Goal: Task Accomplishment & Management: Complete application form

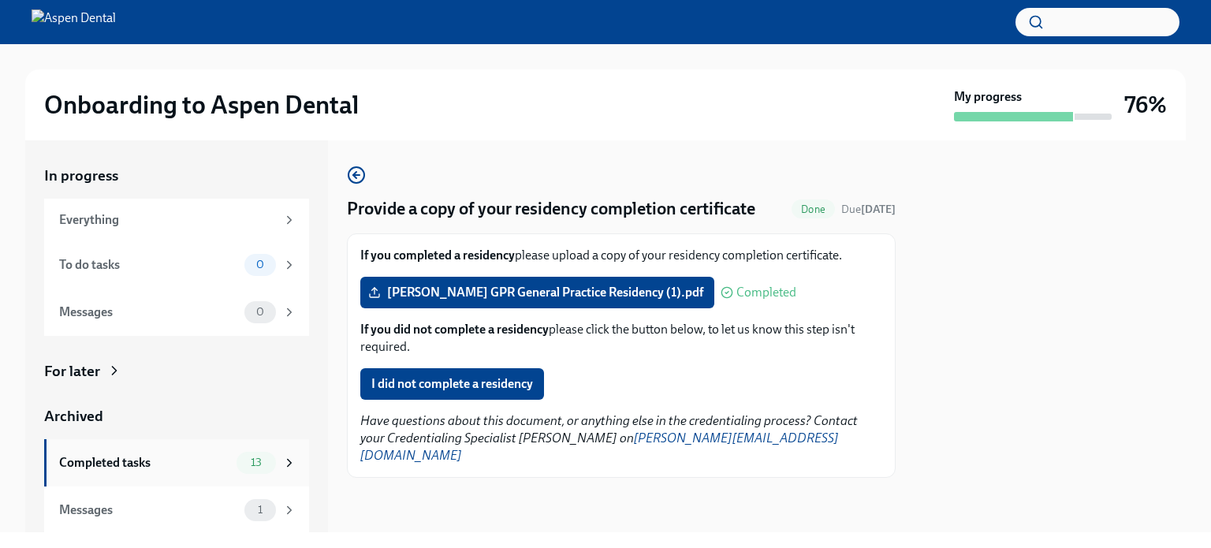
click at [253, 460] on span "13" at bounding box center [256, 462] width 30 height 12
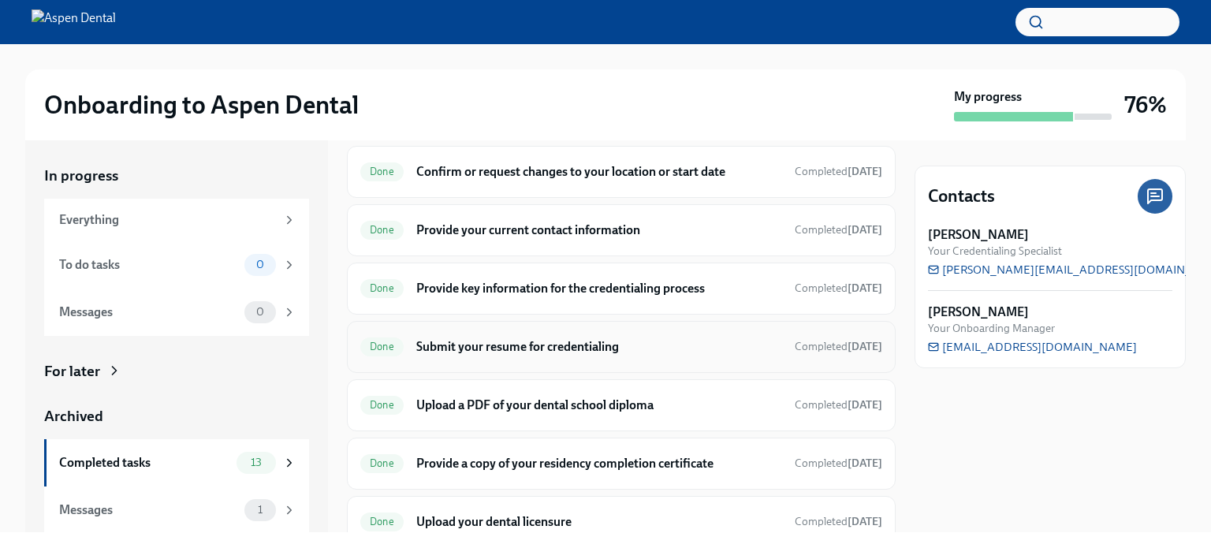
scroll to position [158, 0]
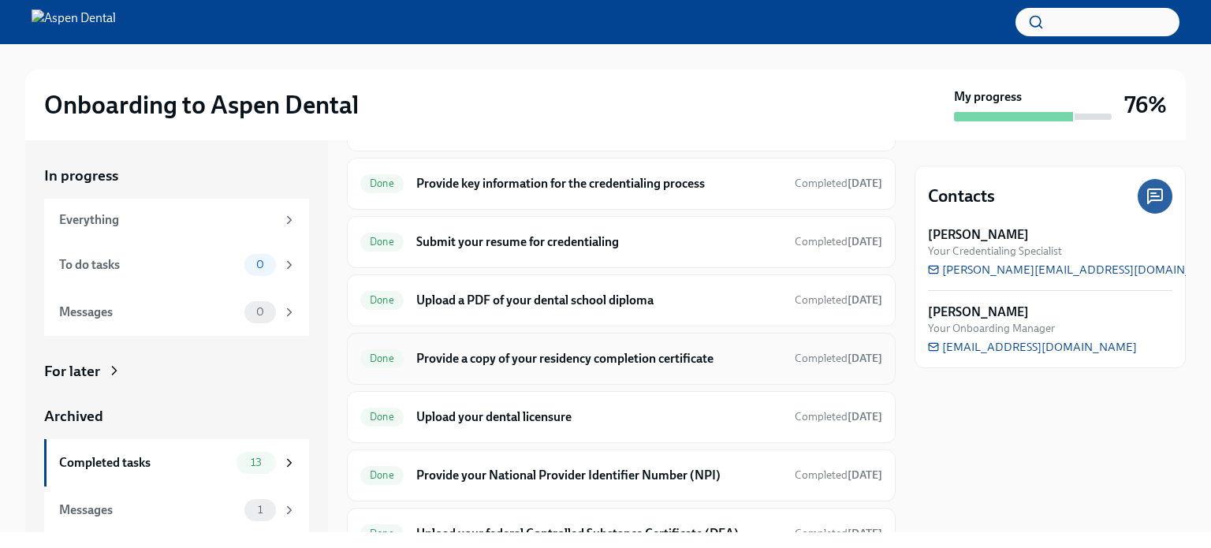
click at [624, 355] on h6 "Provide a copy of your residency completion certificate" at bounding box center [599, 358] width 366 height 17
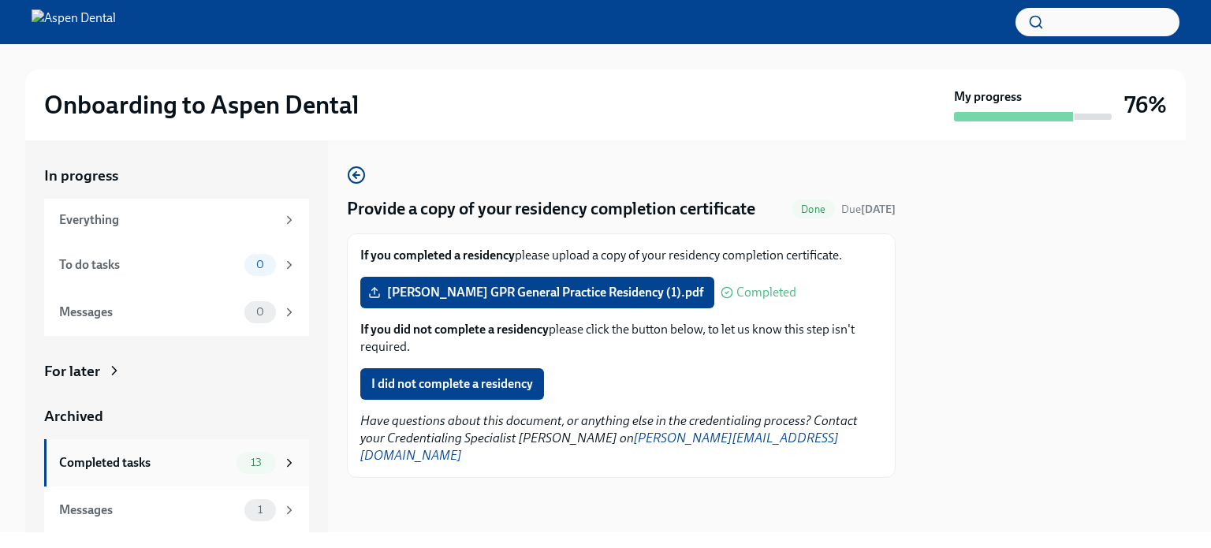
click at [99, 461] on div "Completed tasks" at bounding box center [144, 462] width 171 height 17
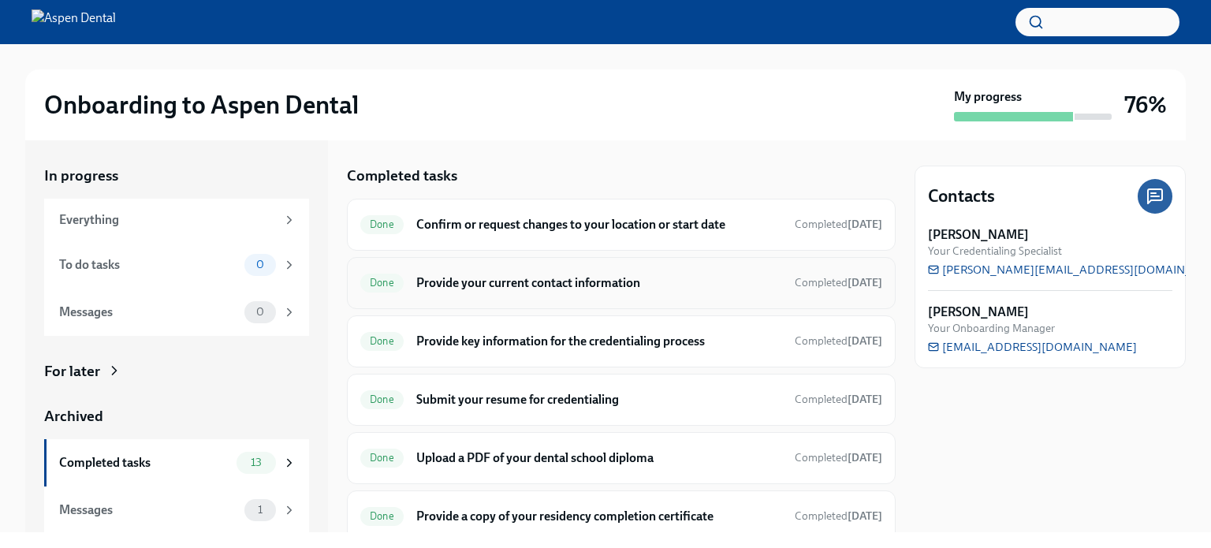
scroll to position [79, 0]
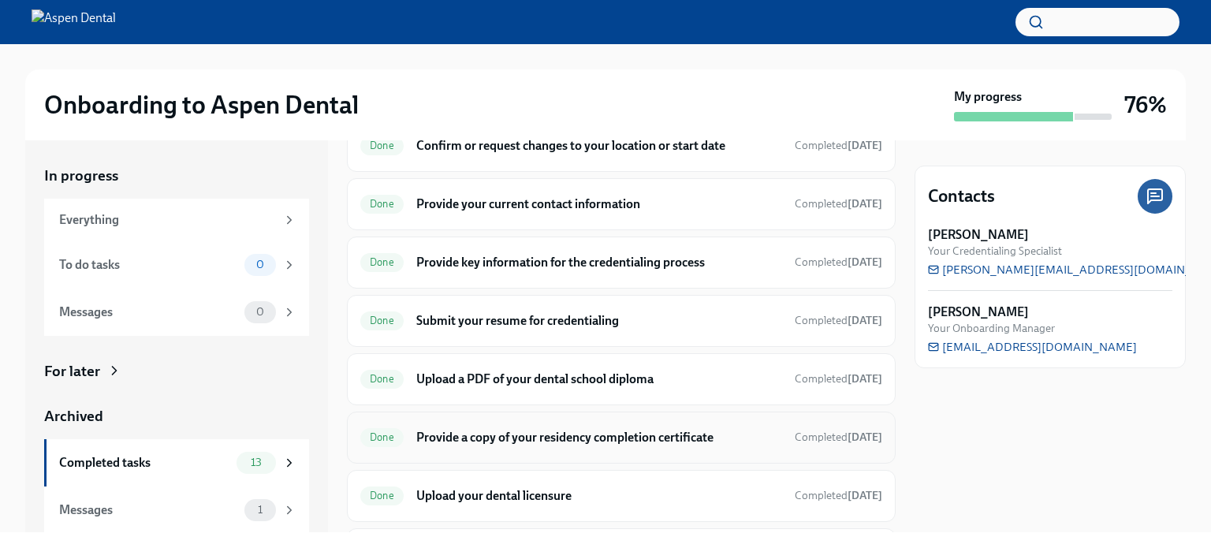
click at [503, 434] on h6 "Provide a copy of your residency completion certificate" at bounding box center [599, 437] width 366 height 17
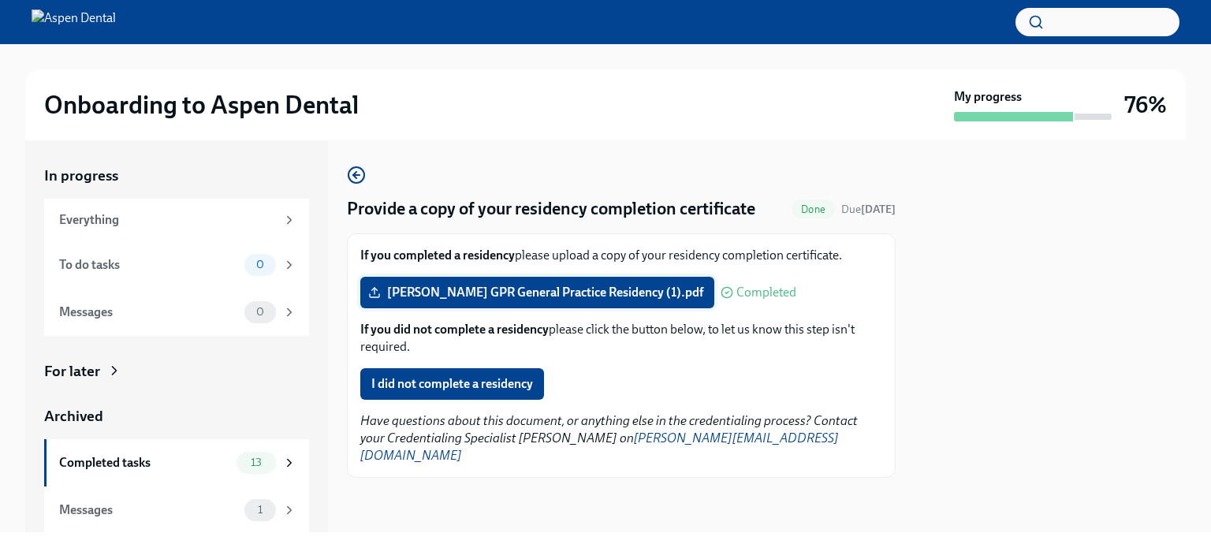
click at [646, 295] on span "[PERSON_NAME] GPR General Practice Residency (1).pdf" at bounding box center [537, 293] width 332 height 16
click at [0, 0] on input "[PERSON_NAME] GPR General Practice Residency (1).pdf" at bounding box center [0, 0] width 0 height 0
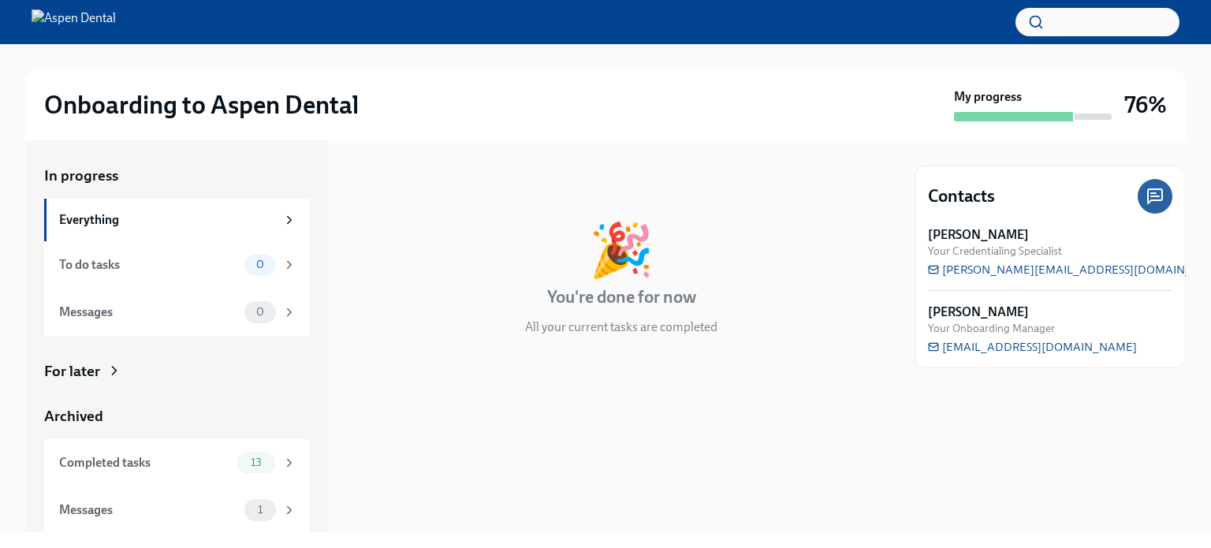
scroll to position [1, 0]
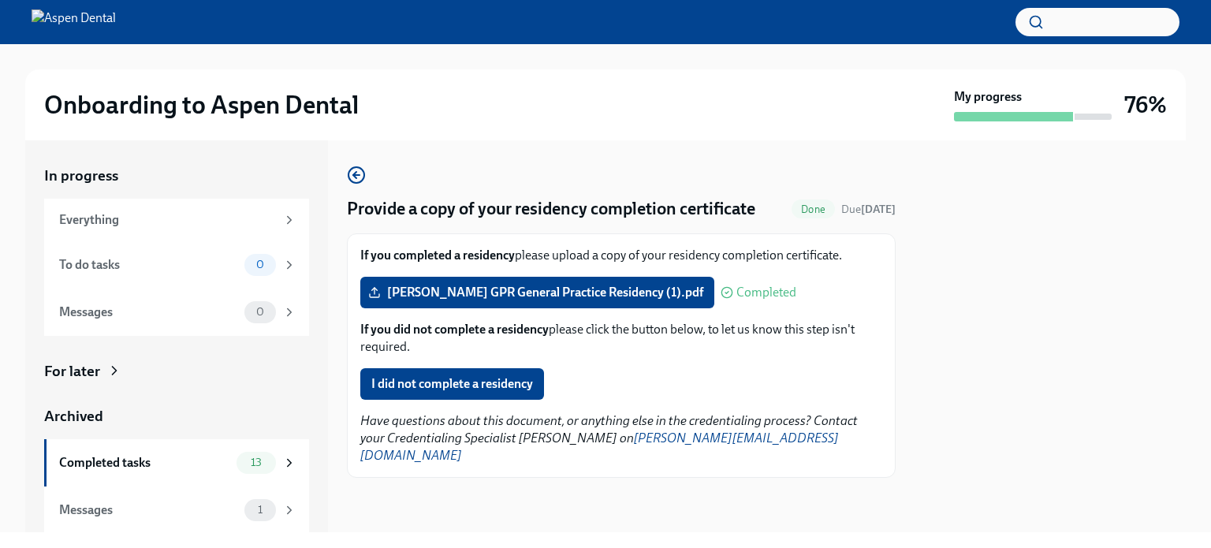
scroll to position [1, 0]
click at [256, 460] on span "13" at bounding box center [256, 462] width 30 height 12
